Goal: Information Seeking & Learning: Check status

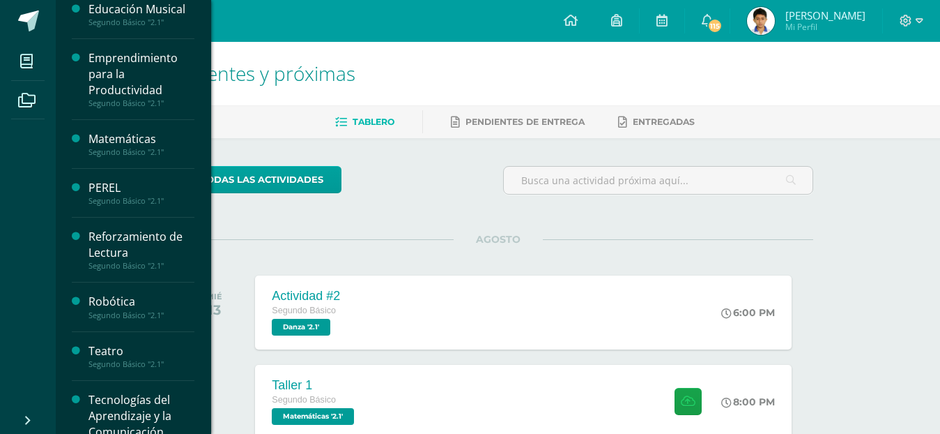
scroll to position [581, 0]
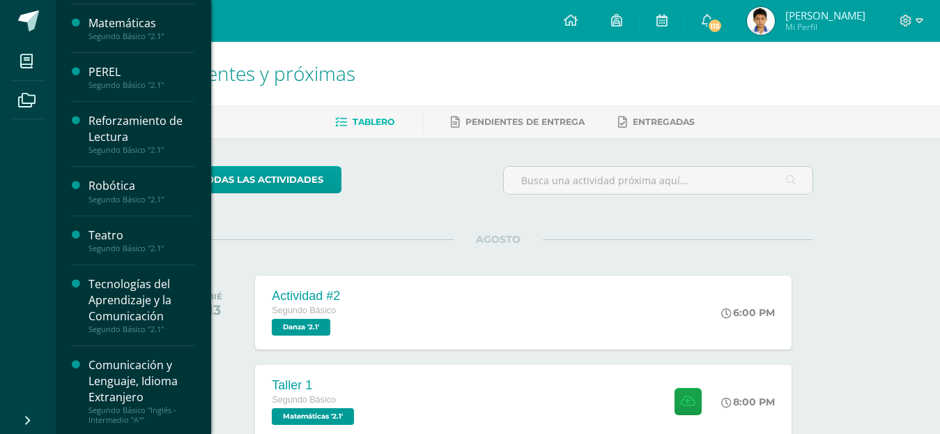
click at [126, 304] on div "Tecnologías del Aprendizaje y la Comunicación" at bounding box center [142, 300] width 106 height 48
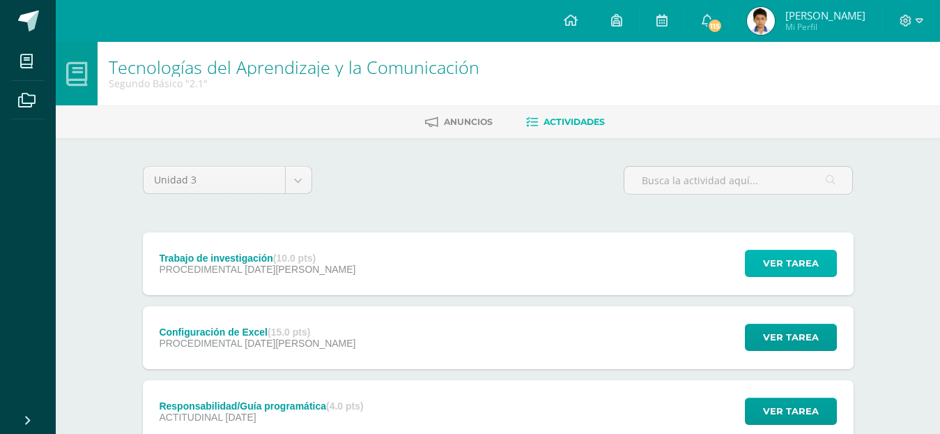
click at [783, 255] on span "Ver tarea" at bounding box center [791, 263] width 56 height 26
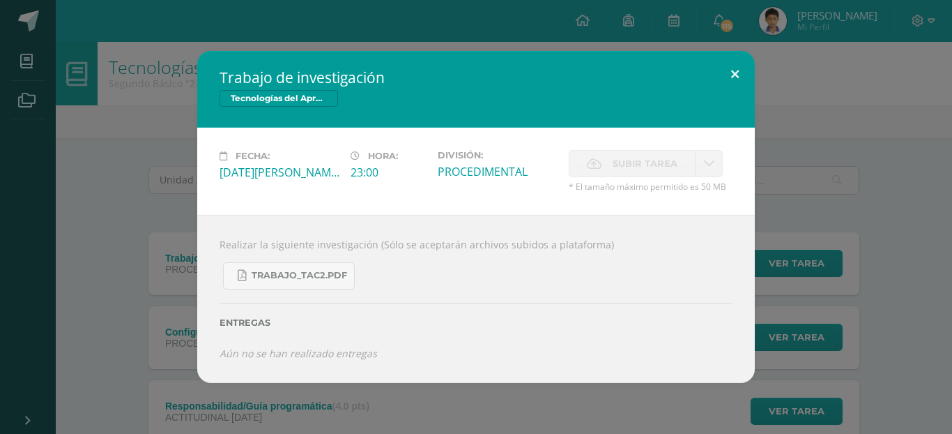
click at [739, 69] on button at bounding box center [735, 74] width 40 height 47
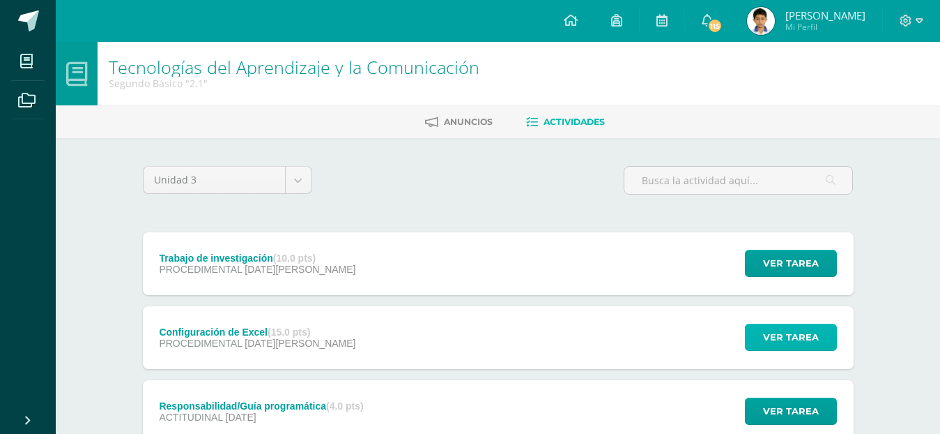
click at [801, 336] on span "Ver tarea" at bounding box center [791, 337] width 56 height 26
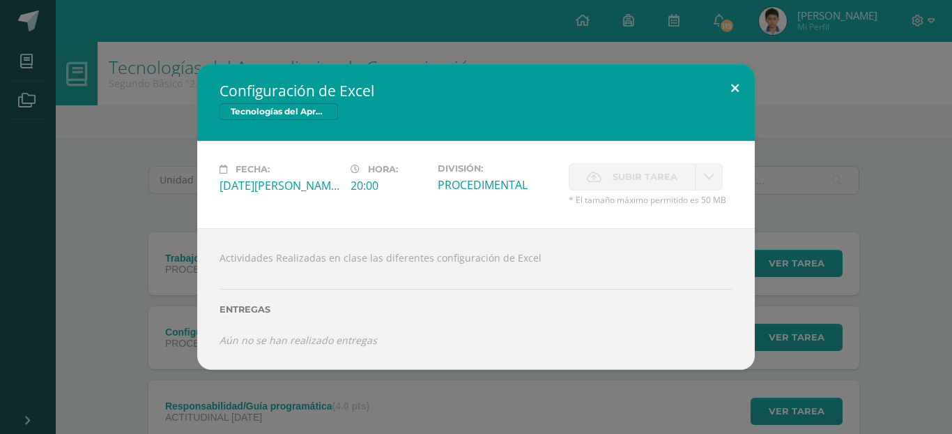
click at [728, 94] on button at bounding box center [735, 87] width 40 height 47
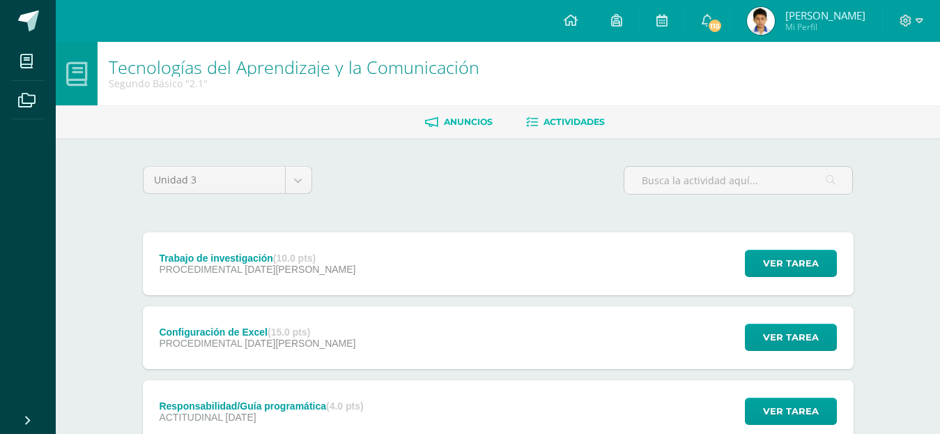
click at [487, 123] on span "Anuncios" at bounding box center [468, 121] width 49 height 10
click at [490, 130] on link "Anuncios" at bounding box center [459, 122] width 68 height 22
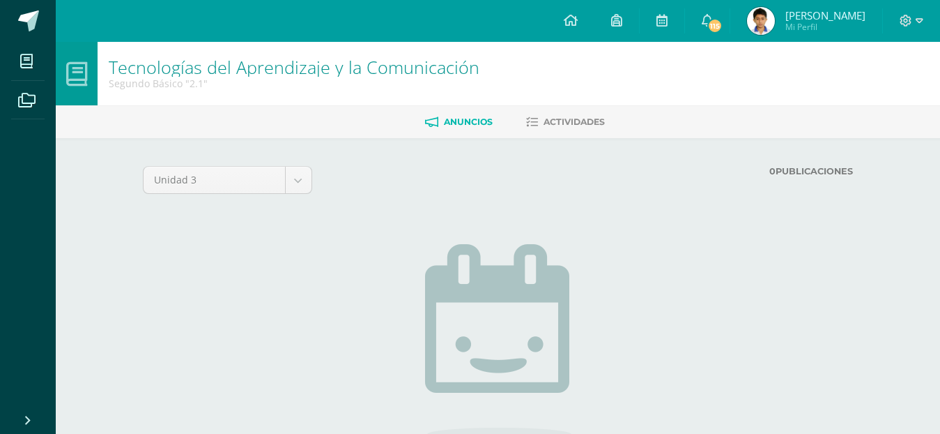
click at [786, 3] on link "[PERSON_NAME] Mi Perfil" at bounding box center [806, 21] width 152 height 42
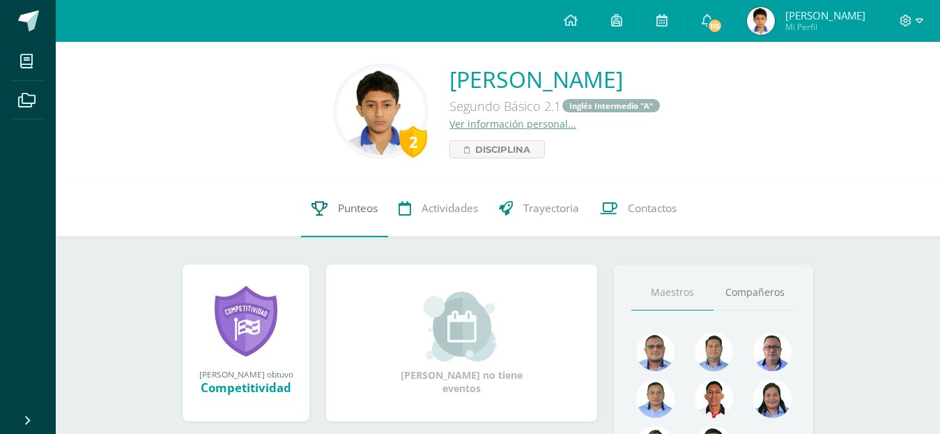
click at [349, 206] on span "Punteos" at bounding box center [358, 208] width 40 height 15
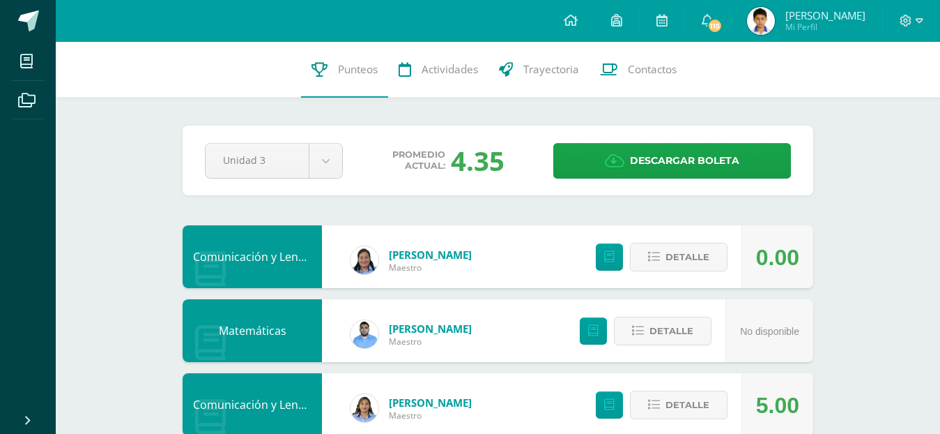
click at [493, 174] on div "4.35" at bounding box center [478, 160] width 54 height 36
click at [489, 168] on div "4.35" at bounding box center [478, 160] width 54 height 36
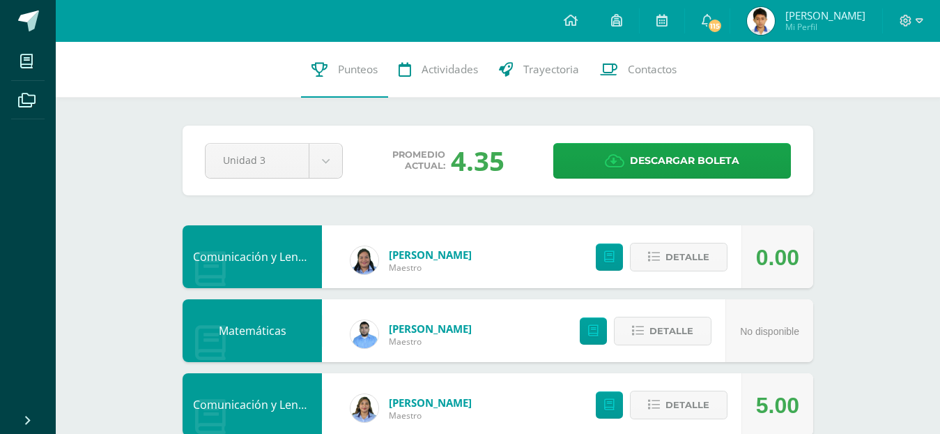
click at [489, 146] on div "4.35" at bounding box center [478, 160] width 54 height 36
click at [495, 146] on div "4.35" at bounding box center [478, 160] width 54 height 36
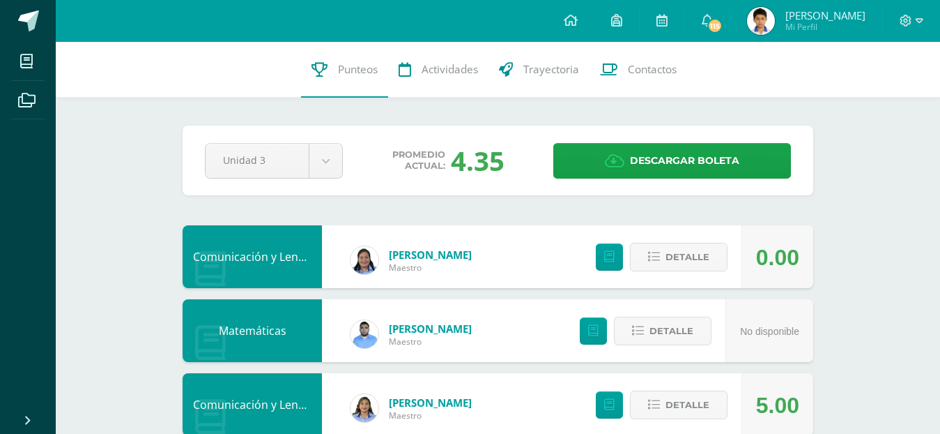
click at [495, 146] on div "4.35" at bounding box center [478, 160] width 54 height 36
click at [443, 160] on span "Promedio actual:" at bounding box center [418, 160] width 53 height 22
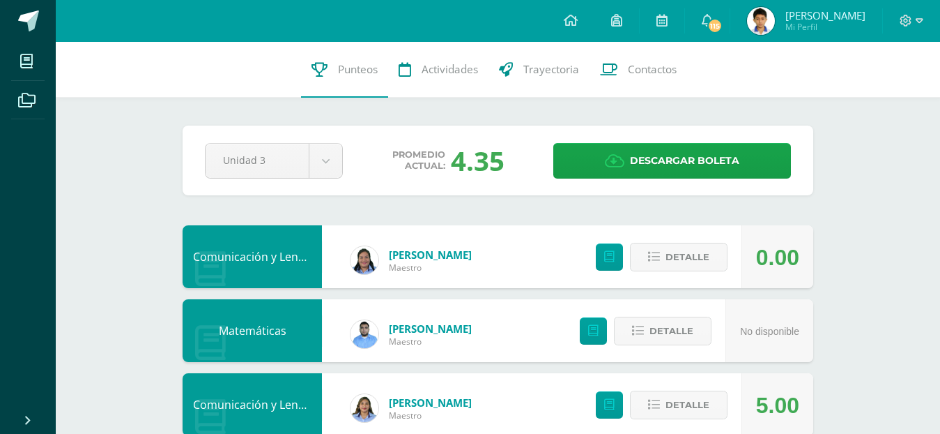
click at [439, 160] on span "Promedio actual:" at bounding box center [418, 160] width 53 height 22
click at [437, 160] on span "Promedio actual:" at bounding box center [418, 160] width 53 height 22
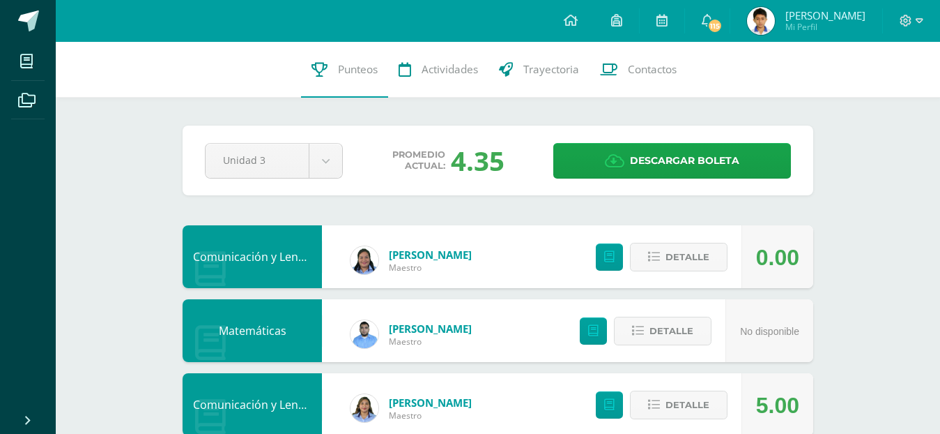
click at [426, 149] on span "Promedio actual:" at bounding box center [418, 160] width 53 height 22
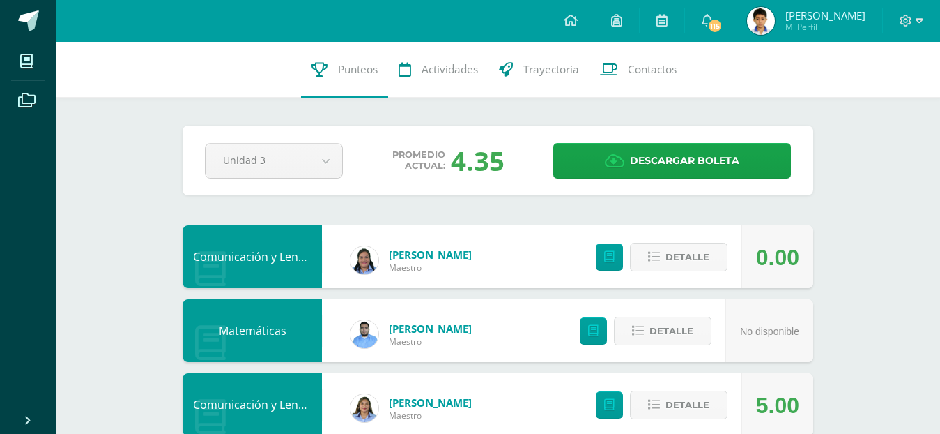
click at [436, 138] on div "Pendiente Unidad 3 Unidad 1 Unidad 2 Unidad 3 Promedio actual: 4.35 Descargar b…" at bounding box center [498, 160] width 631 height 70
click at [639, 79] on link "Contactos" at bounding box center [639, 70] width 98 height 56
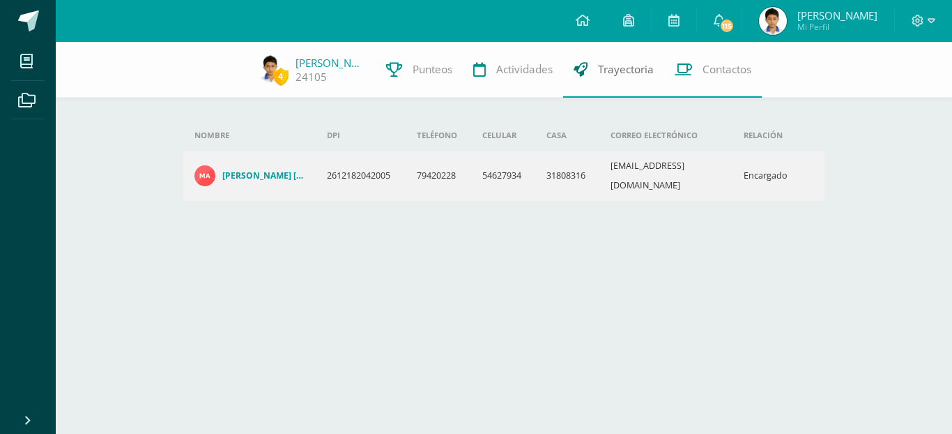
click at [633, 81] on link "Trayectoria" at bounding box center [613, 70] width 101 height 56
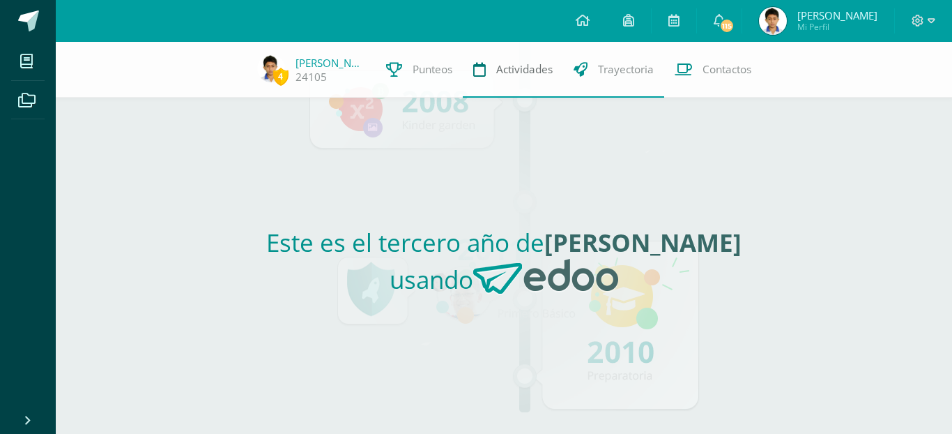
click at [535, 65] on span "Actividades" at bounding box center [524, 69] width 56 height 15
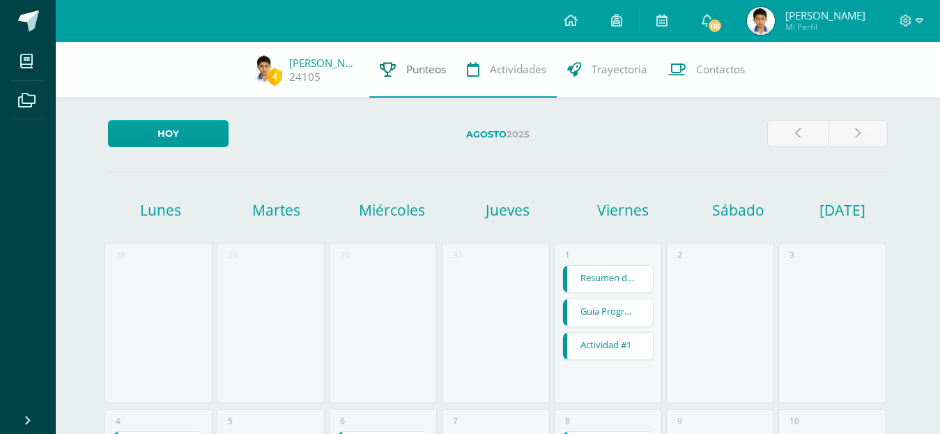
click at [431, 74] on span "Punteos" at bounding box center [426, 69] width 40 height 15
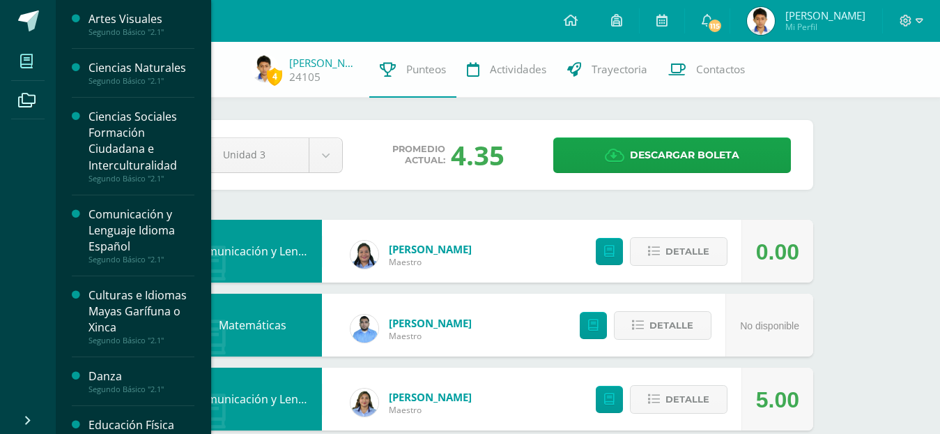
click at [29, 67] on icon at bounding box center [26, 61] width 13 height 14
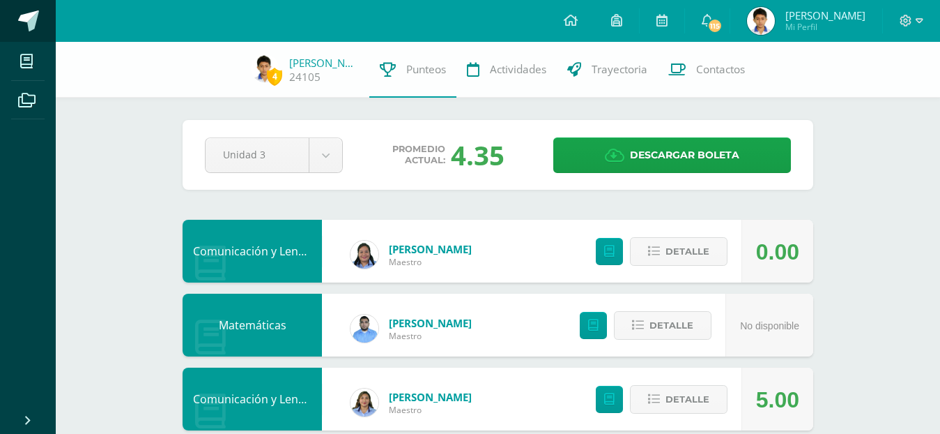
click at [30, 23] on span at bounding box center [28, 20] width 21 height 21
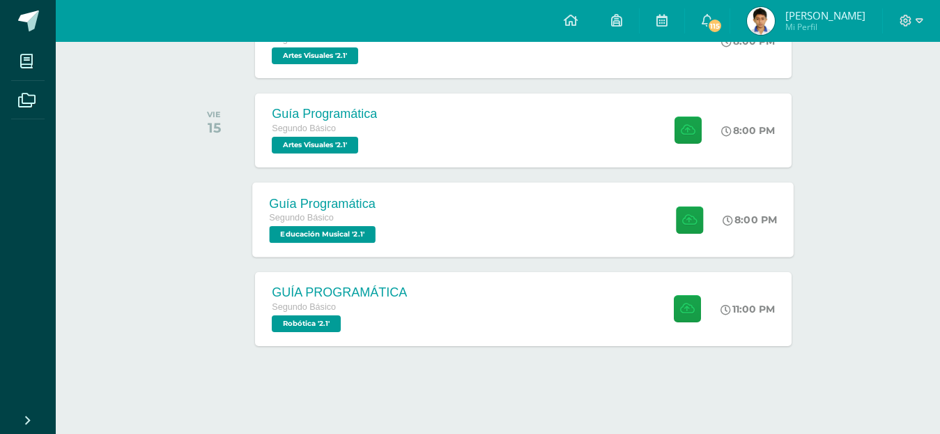
scroll to position [101, 0]
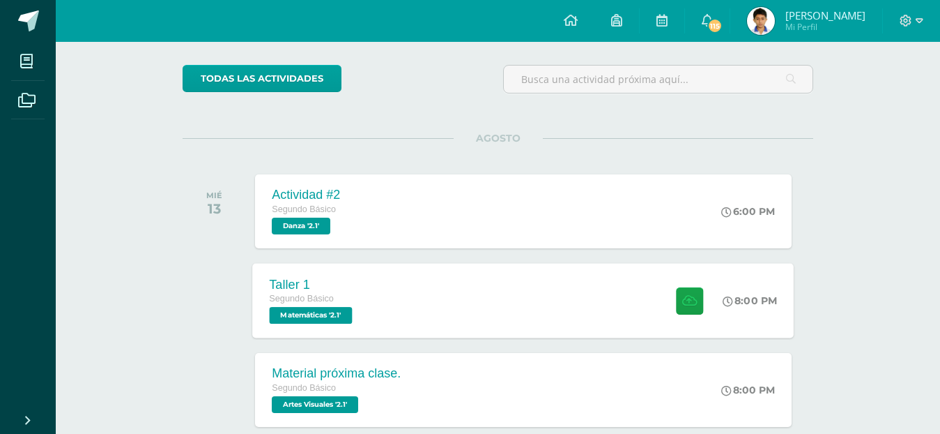
click at [482, 312] on div "Taller 1 Segundo Básico Matemáticas '2.1' 8:00 PM Taller 1 Matemáticas" at bounding box center [524, 300] width 542 height 75
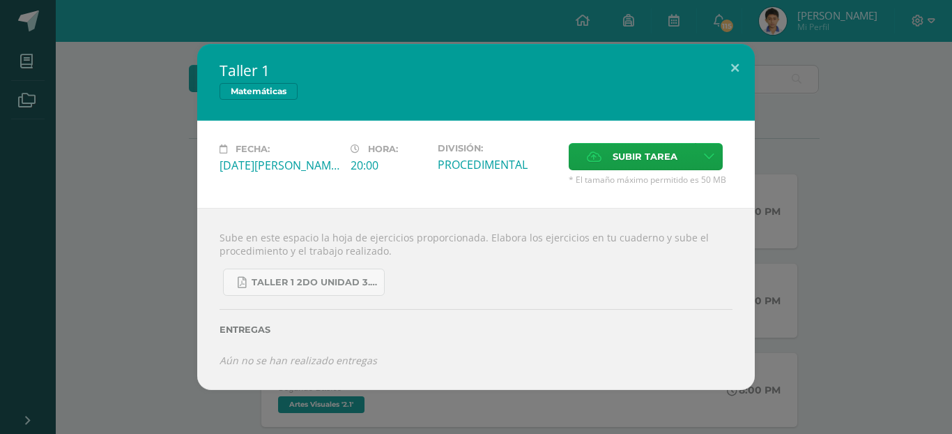
click at [876, 245] on div "Taller 1 Matemáticas Fecha: [DATE][PERSON_NAME] Hora: 20:00 División: PROCEDIME…" at bounding box center [476, 216] width 941 height 345
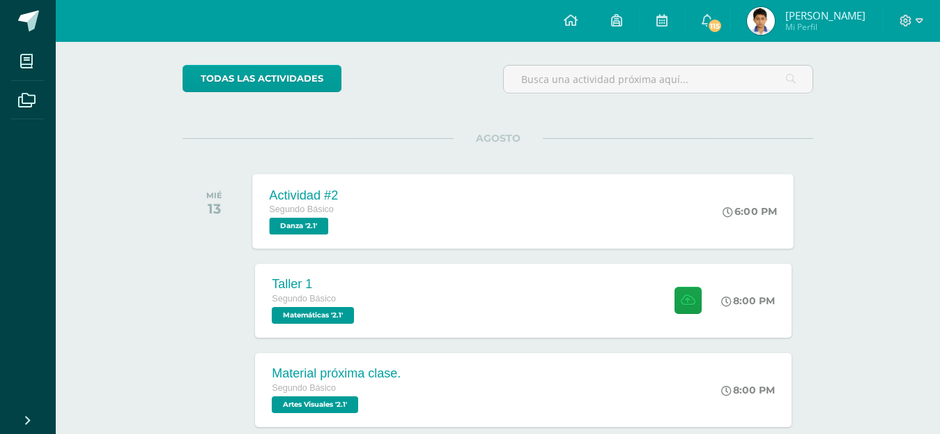
click at [482, 225] on div "Actividad #2 Segundo Básico Danza '2.1' 6:00 PM Actividad #2 [GEOGRAPHIC_DATA] …" at bounding box center [524, 211] width 542 height 75
click at [0, 0] on div "Cargando contenido" at bounding box center [0, 0] width 0 height 0
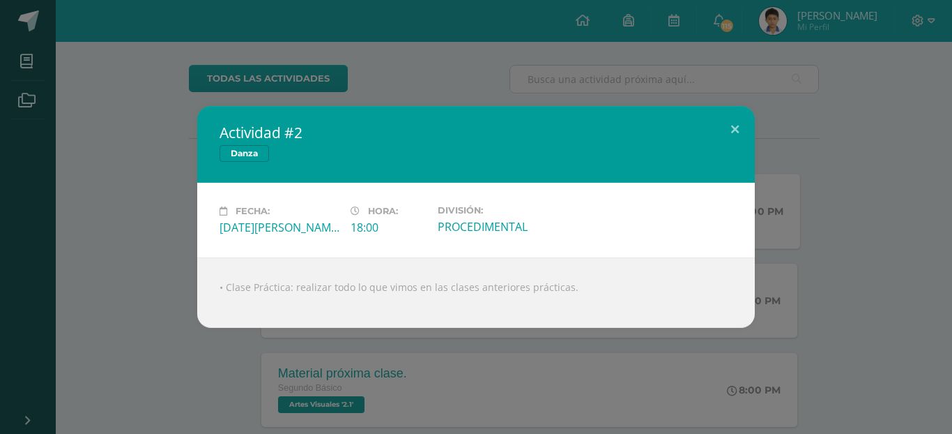
click at [904, 256] on div "Actividad #2 [GEOGRAPHIC_DATA] Fecha: [DATE][PERSON_NAME] Hora: 18:00 División:…" at bounding box center [476, 217] width 941 height 222
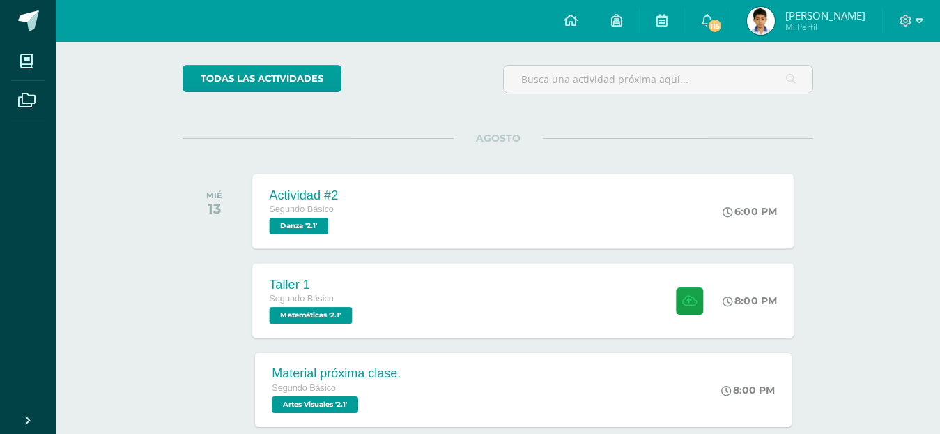
click at [335, 292] on div "Segundo Básico" at bounding box center [313, 298] width 86 height 15
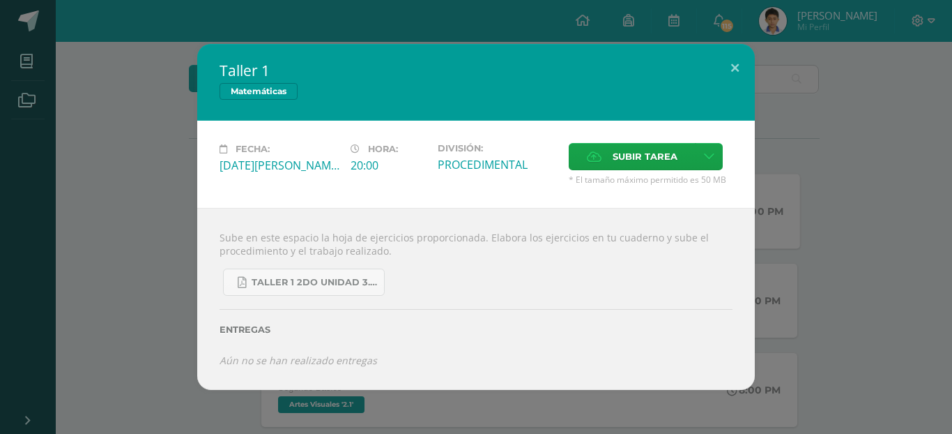
drag, startPoint x: 513, startPoint y: 245, endPoint x: 832, endPoint y: 267, distance: 320.0
click at [832, 267] on div "Taller 1 Matemáticas Fecha: [DATE][PERSON_NAME] Hora: 20:00 División: PROCEDIME…" at bounding box center [476, 216] width 941 height 345
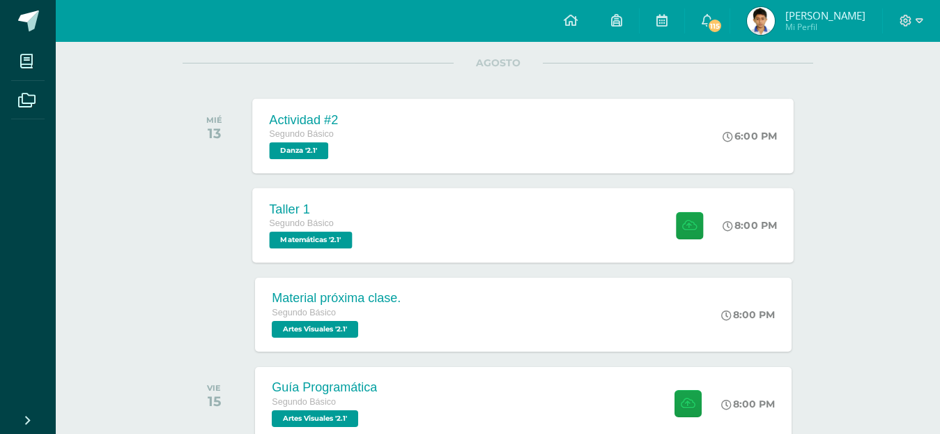
scroll to position [217, 0]
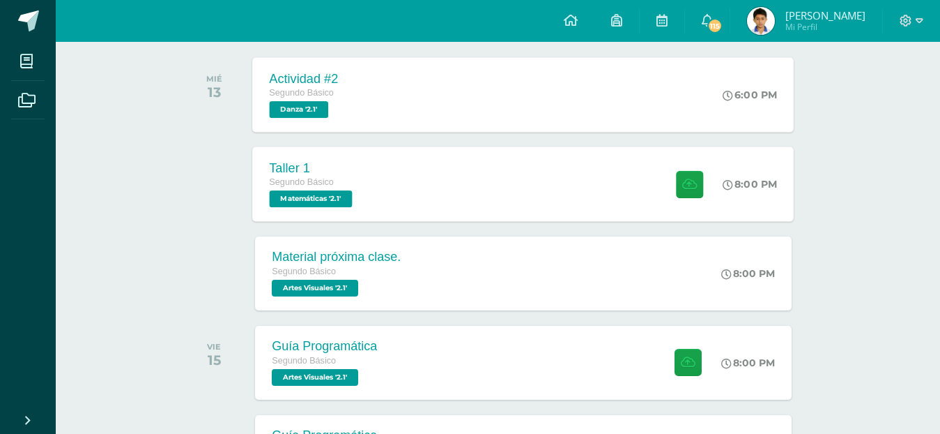
click at [335, 190] on div "Segundo Básico" at bounding box center [313, 182] width 86 height 15
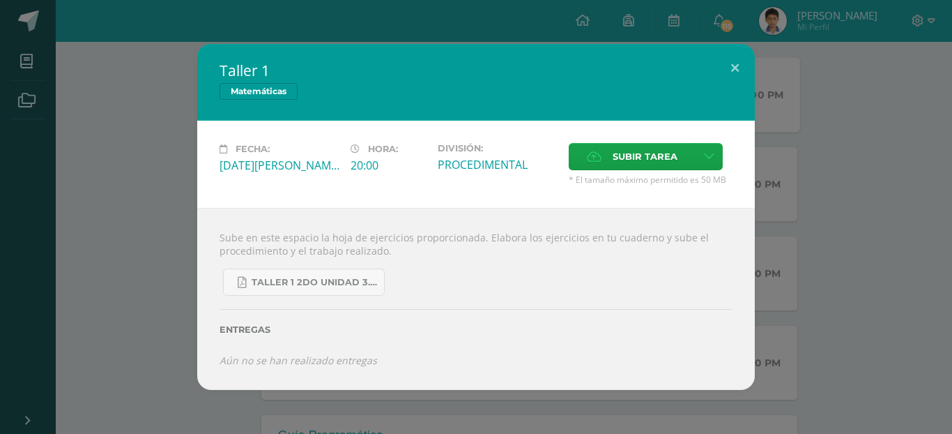
click at [753, 222] on div "Sube en este espacio la hoja de ejercicios proporcionada. Elabora los ejercicio…" at bounding box center [476, 298] width 558 height 181
click at [929, 264] on div "Taller 1 Matemáticas Fecha: [DATE][PERSON_NAME] Hora: 20:00 División: PROCEDIME…" at bounding box center [476, 216] width 941 height 345
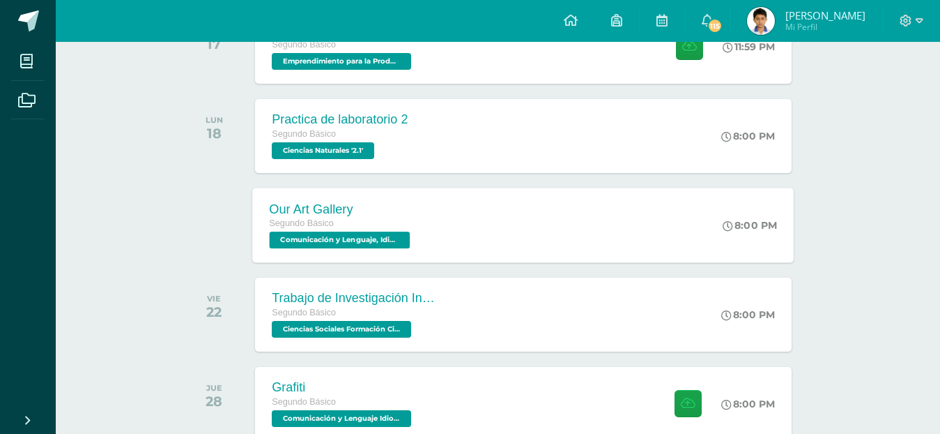
scroll to position [410, 0]
